Goal: Task Accomplishment & Management: Complete application form

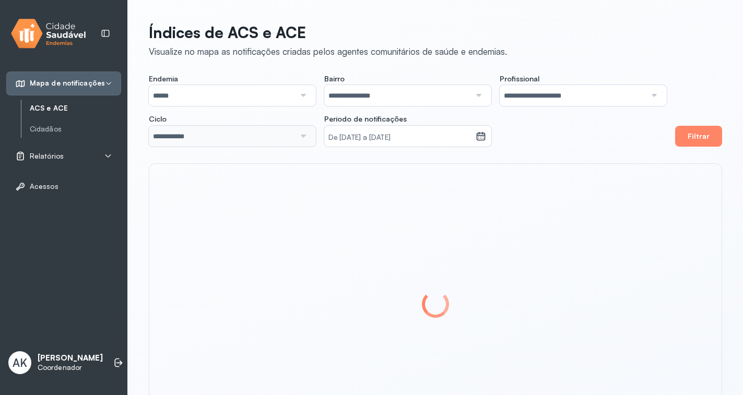
click at [105, 153] on icon at bounding box center [108, 156] width 8 height 8
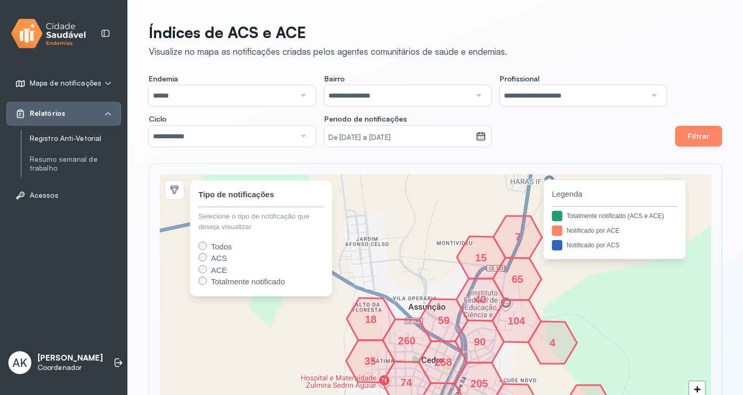
click at [89, 140] on link "Registro Anti-Vetorial" at bounding box center [75, 138] width 91 height 9
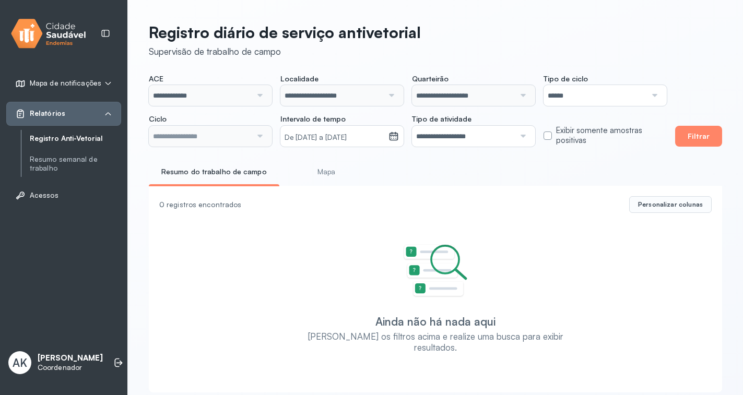
type input "**********"
